Goal: Find specific page/section: Find specific page/section

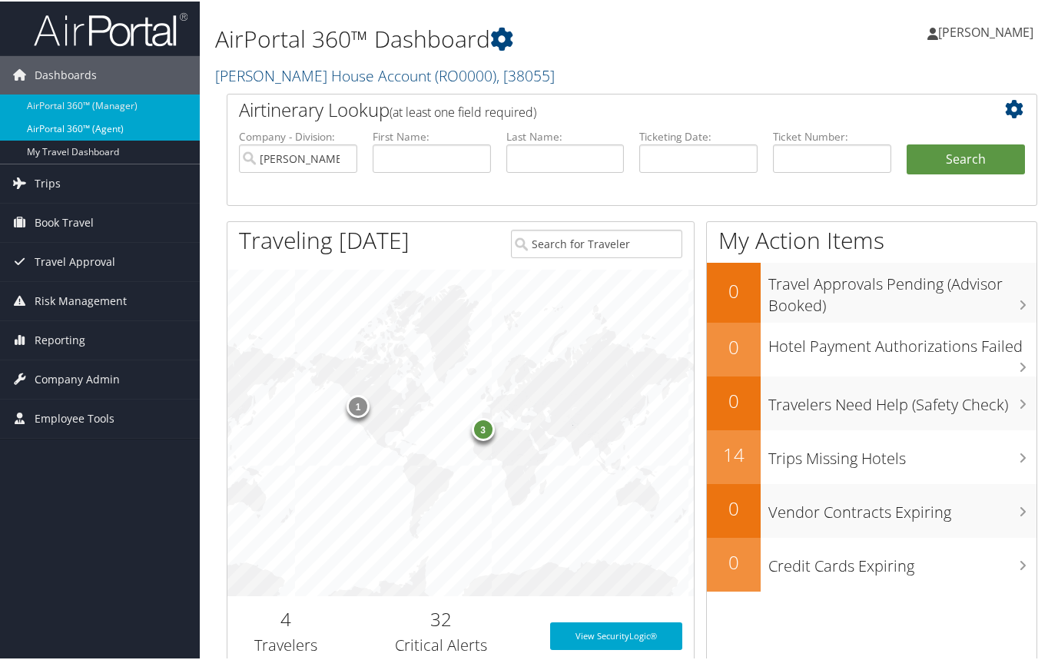
click at [88, 128] on link "AirPortal 360™ (Agent)" at bounding box center [100, 127] width 200 height 23
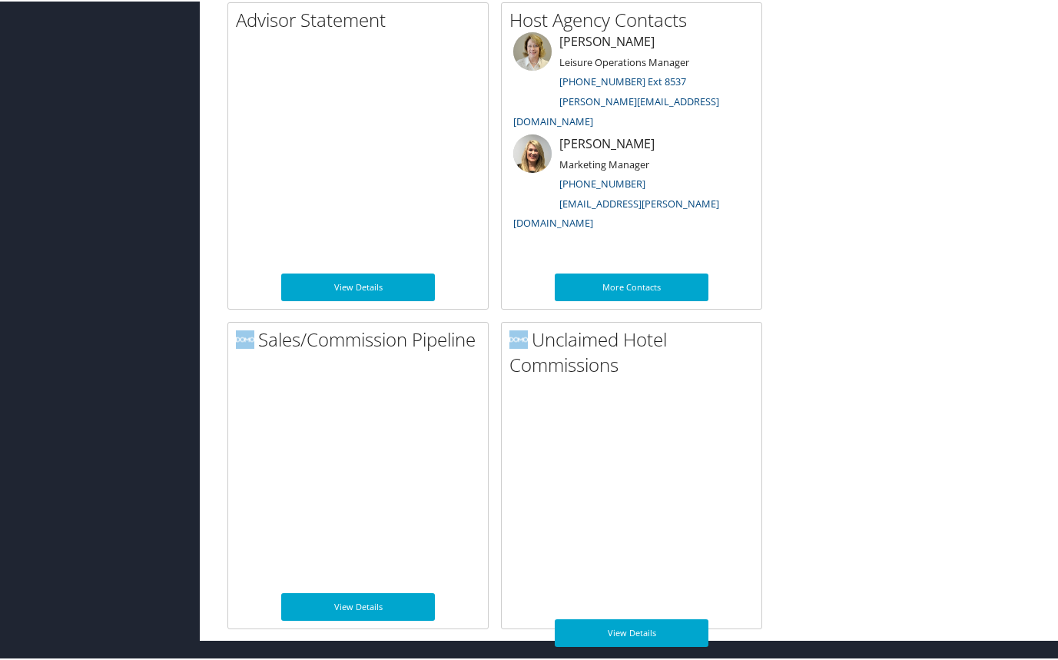
scroll to position [1134, 0]
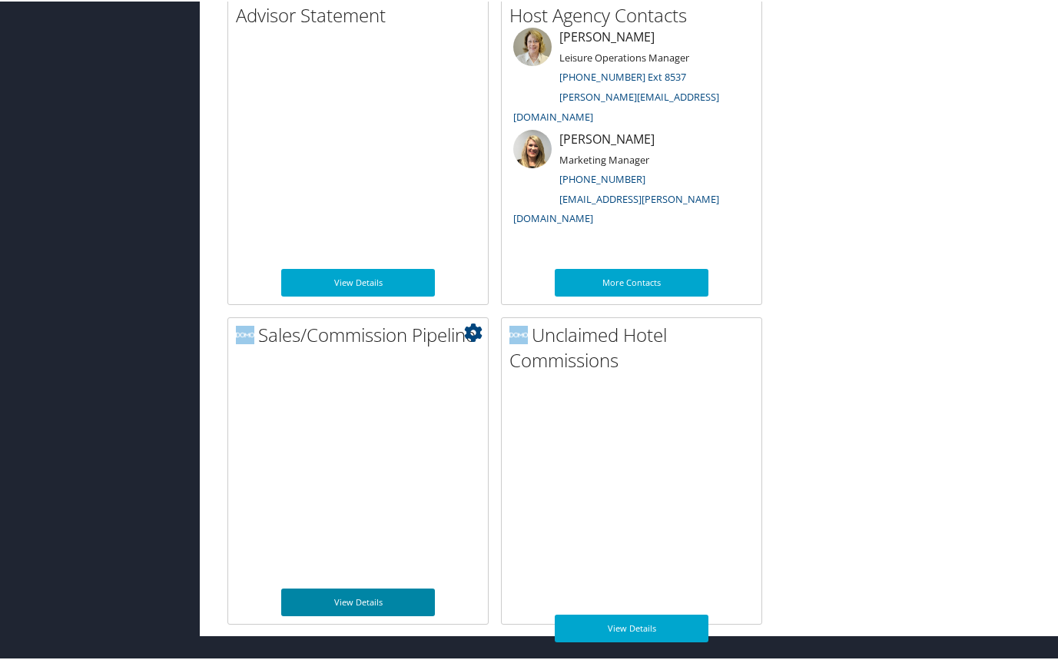
click at [377, 601] on link "View Details" at bounding box center [358, 601] width 154 height 28
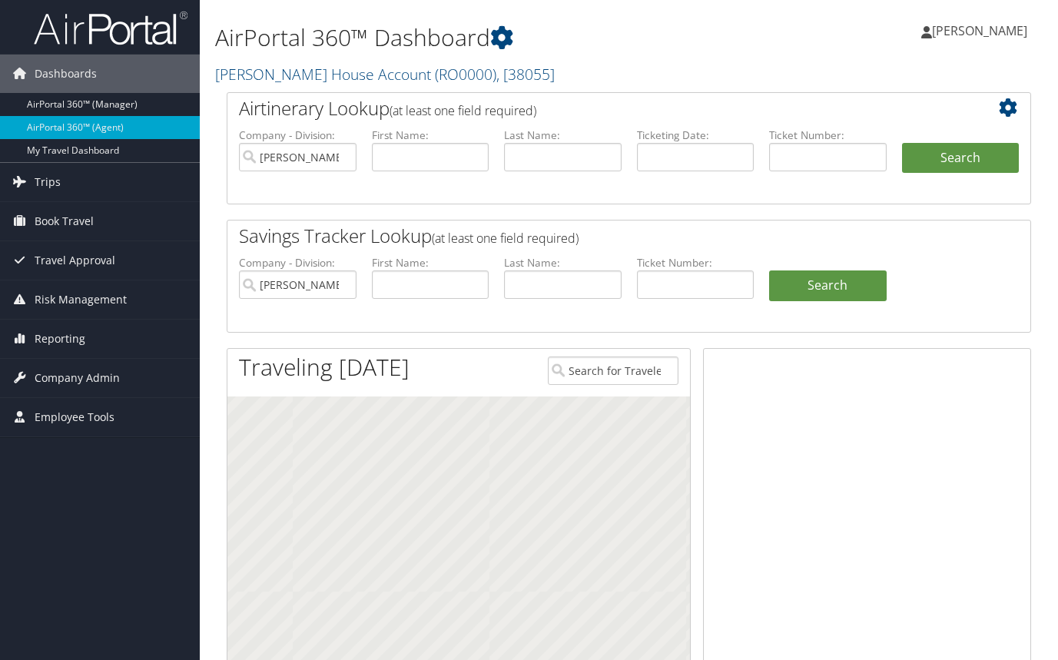
scroll to position [1134, 0]
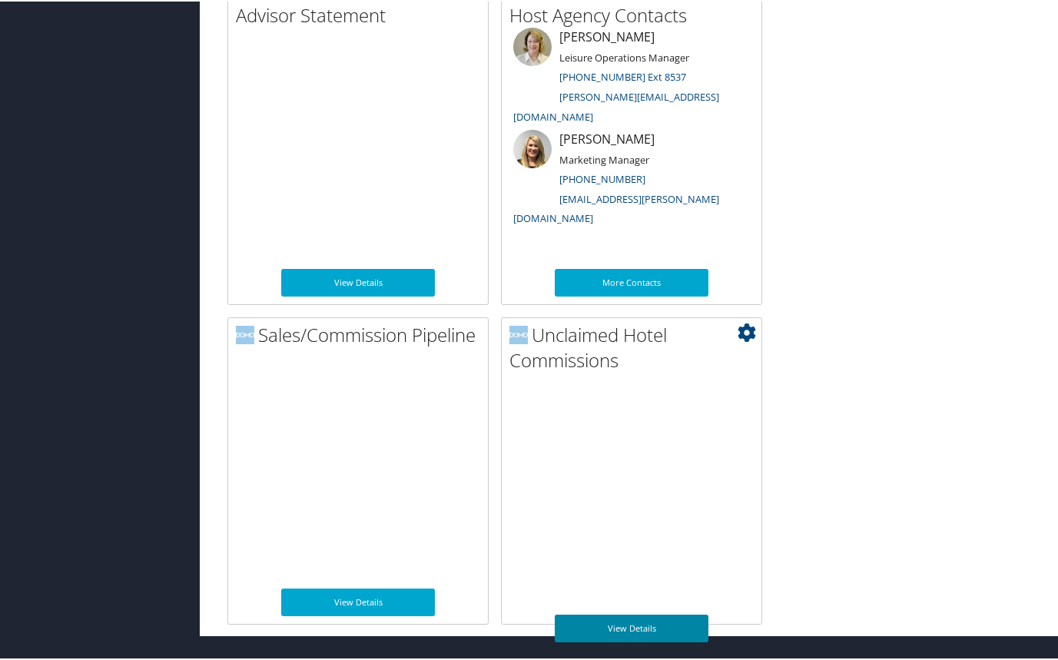
click at [625, 623] on link "View Details" at bounding box center [632, 627] width 154 height 28
